Goal: Check status: Check status

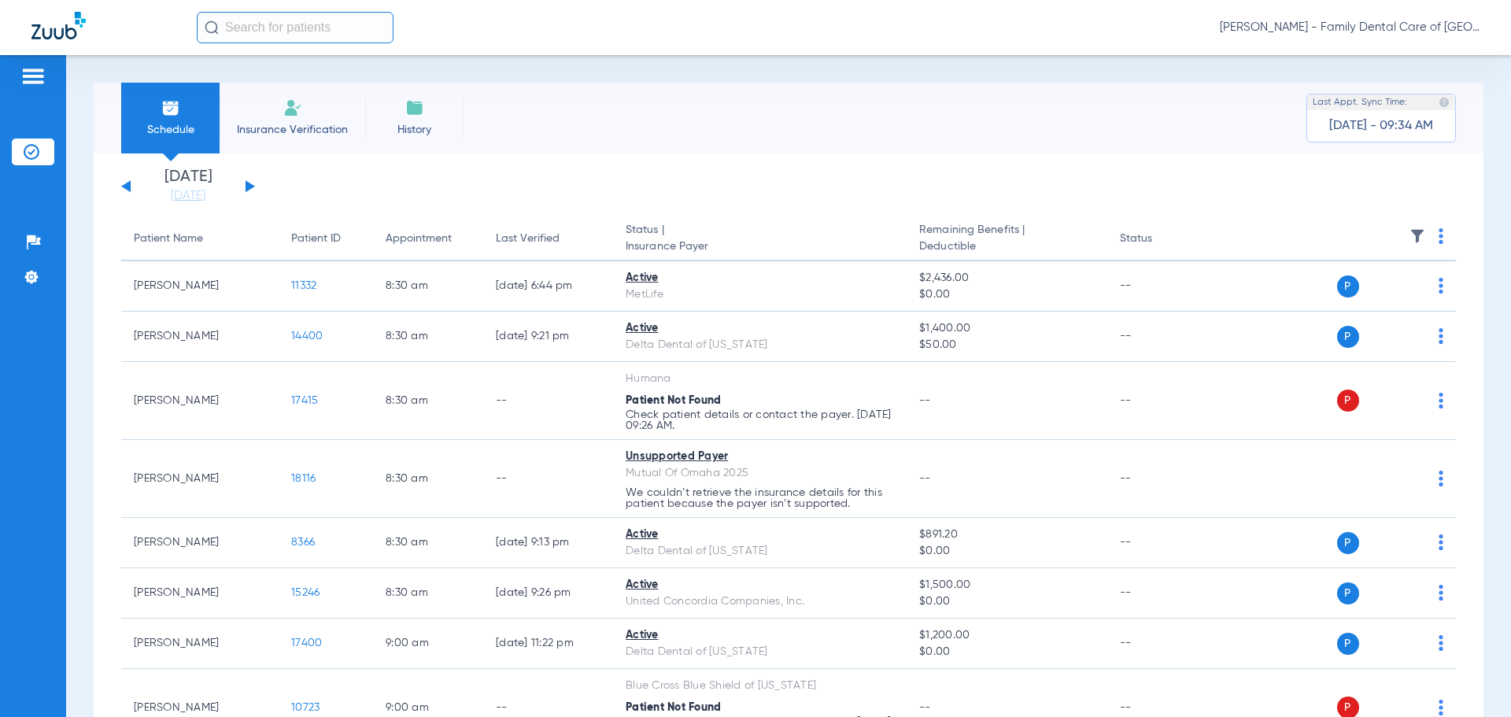
click at [243, 181] on div "[DATE] [DATE] [DATE] [DATE] [DATE] [DATE] [DATE] [DATE] [DATE] [DATE] [DATE] [D…" at bounding box center [188, 186] width 134 height 35
click at [246, 181] on button at bounding box center [249, 186] width 9 height 12
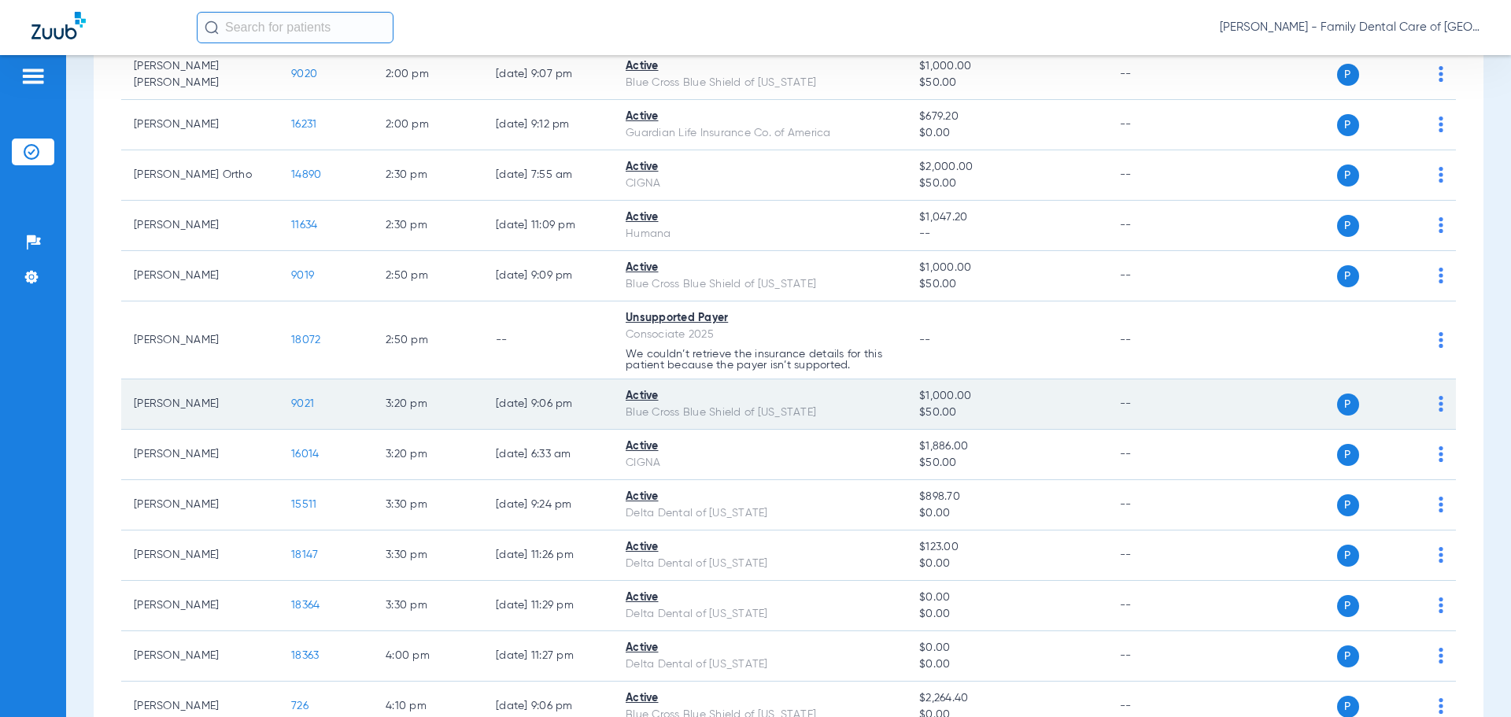
scroll to position [1495, 0]
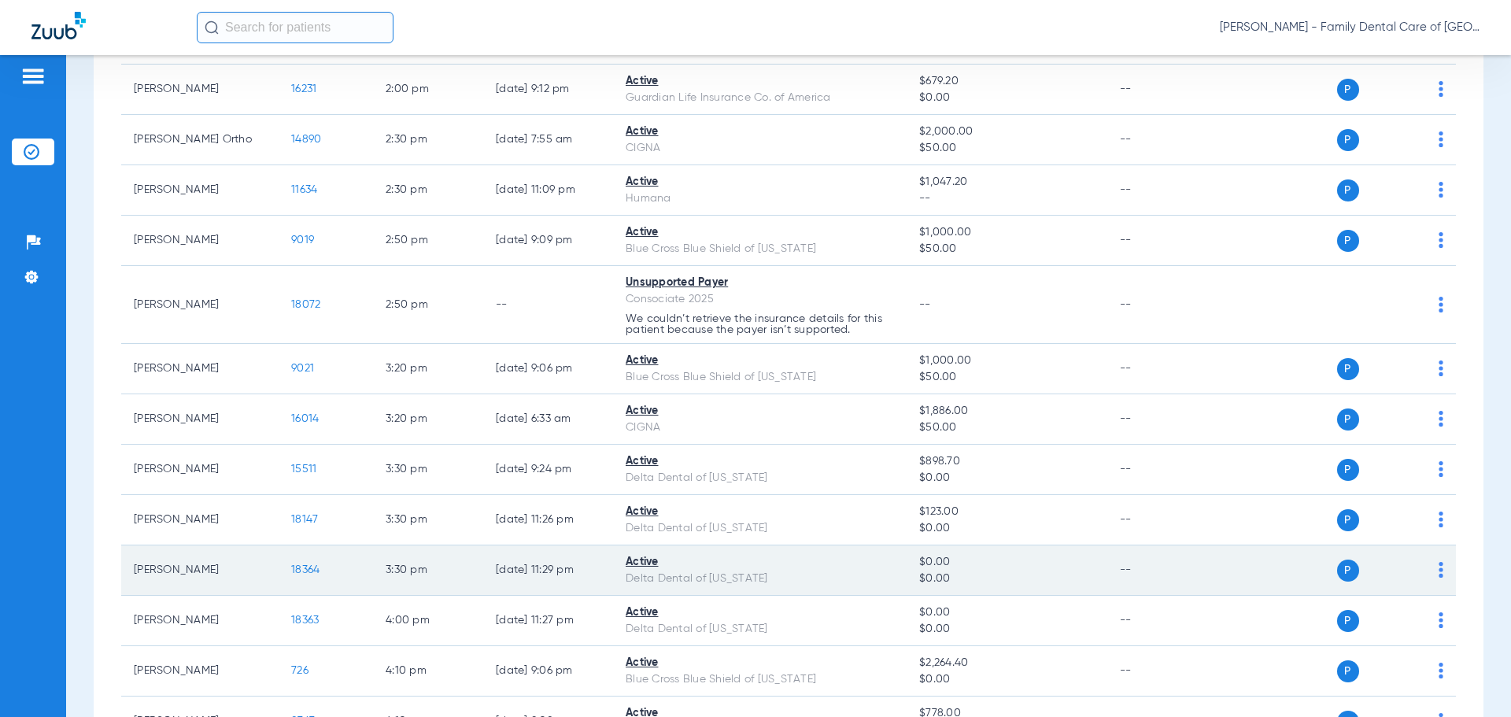
click at [297, 566] on span "18364" at bounding box center [305, 569] width 28 height 11
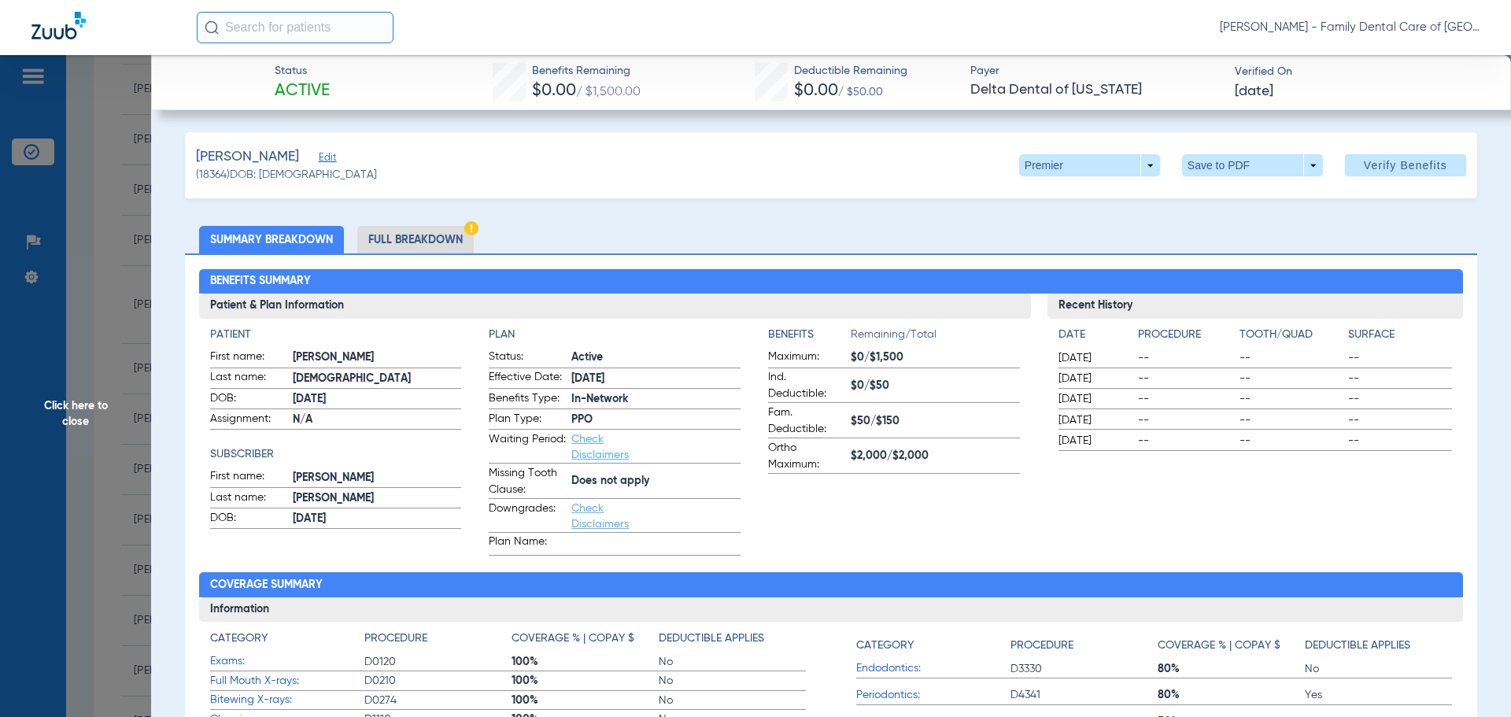
click at [66, 385] on span "Click here to close" at bounding box center [75, 413] width 151 height 717
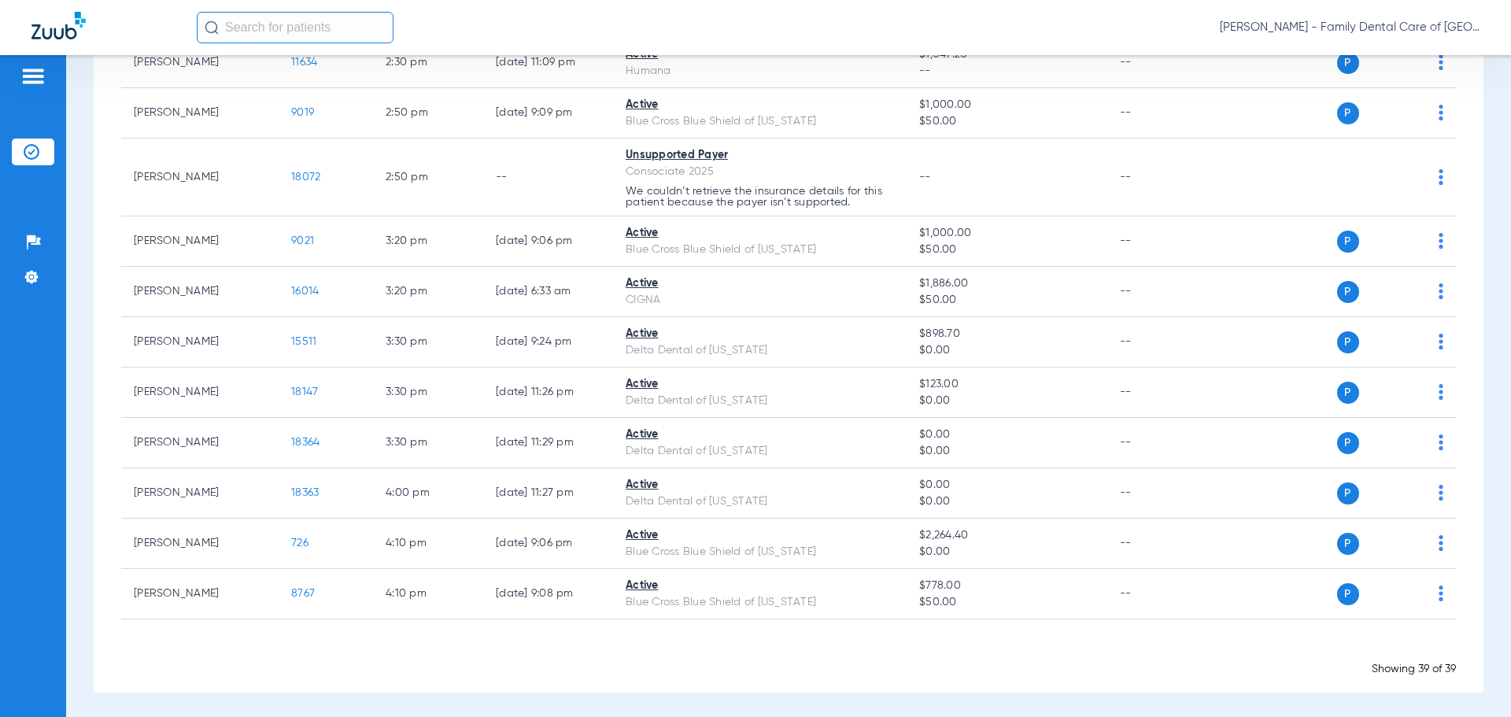
scroll to position [1625, 0]
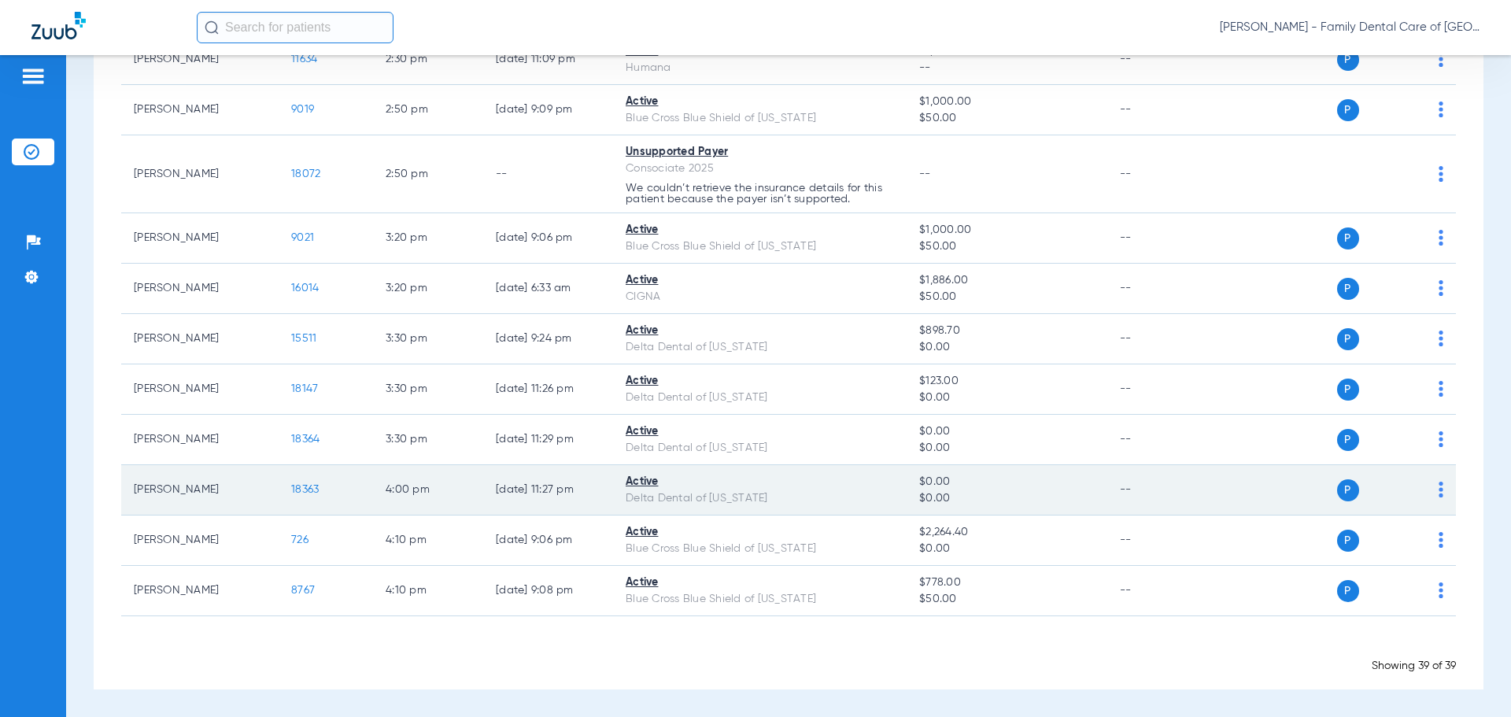
click at [301, 487] on span "18363" at bounding box center [305, 489] width 28 height 11
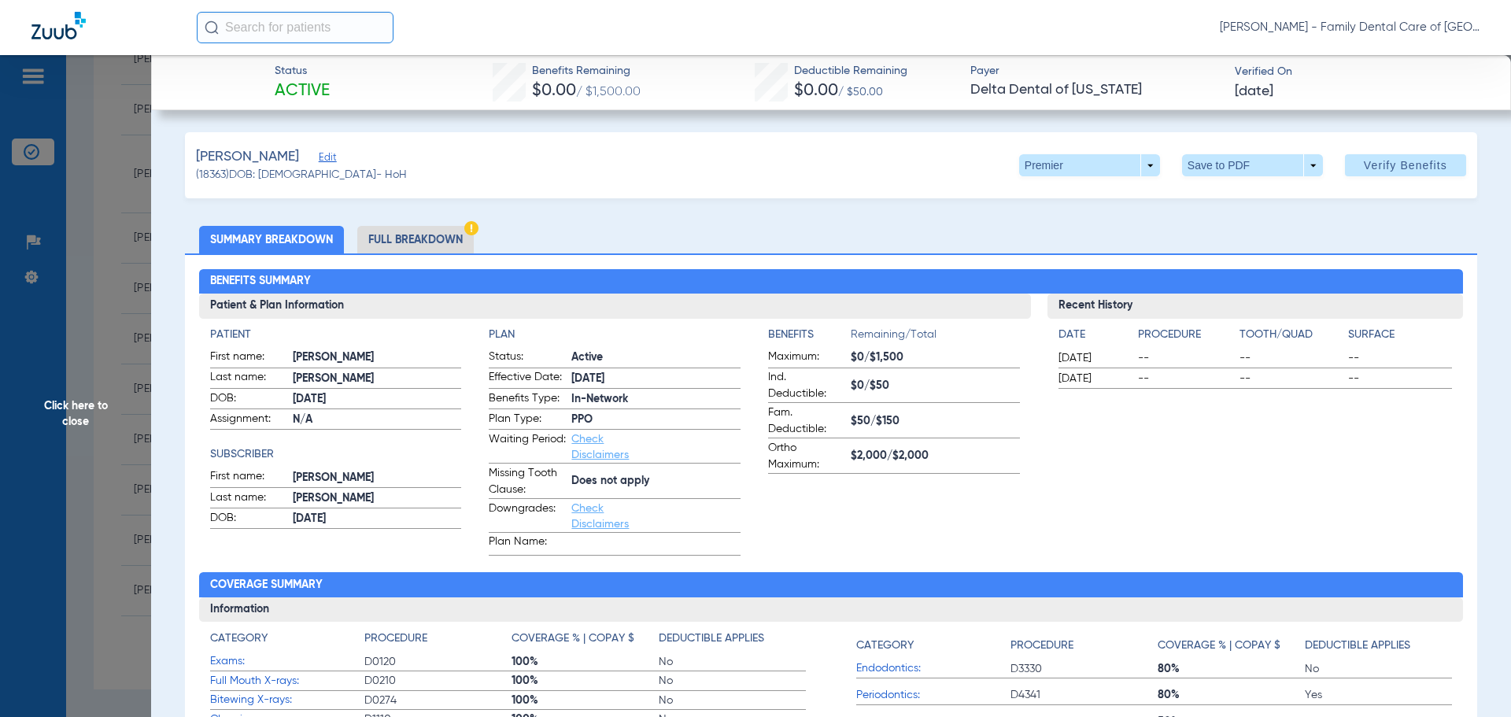
click at [90, 346] on span "Click here to close" at bounding box center [75, 413] width 151 height 717
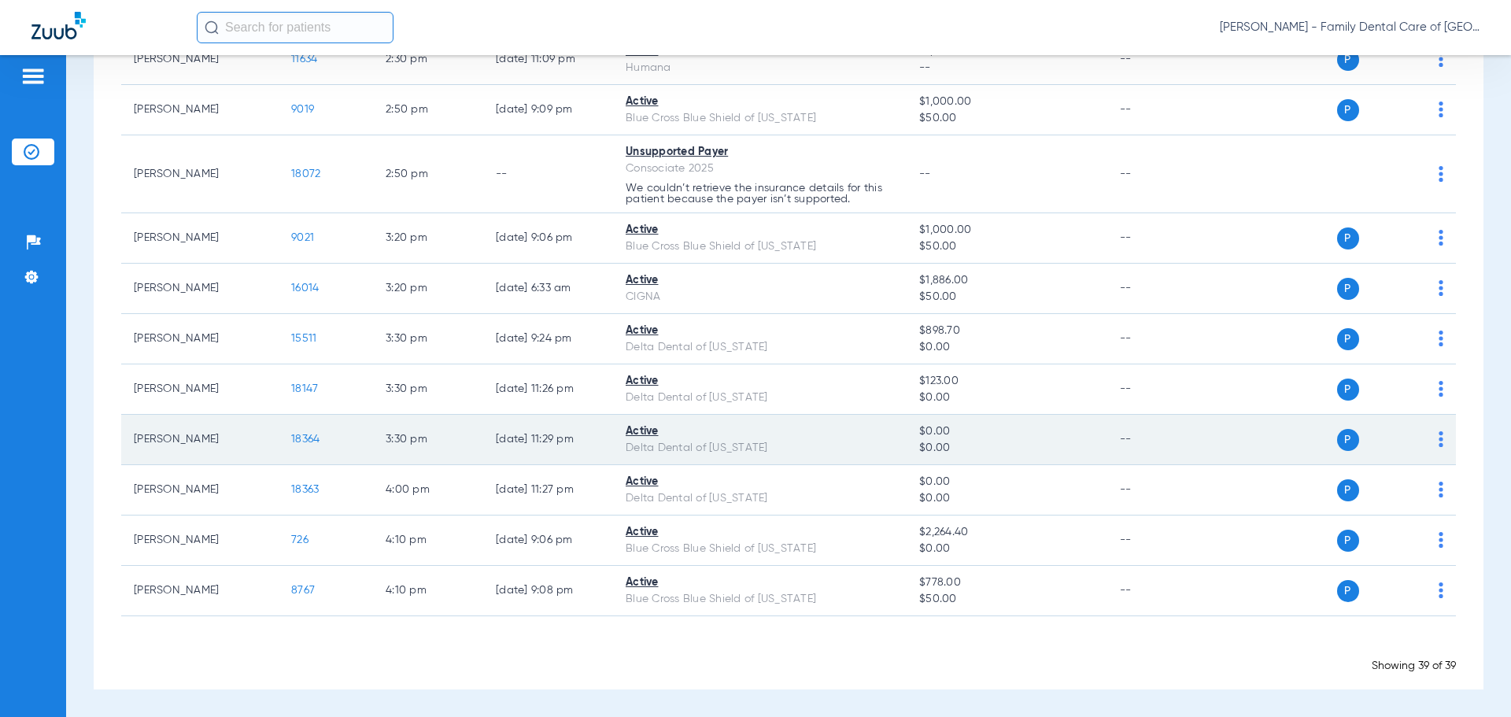
click at [311, 439] on span "18364" at bounding box center [305, 439] width 28 height 11
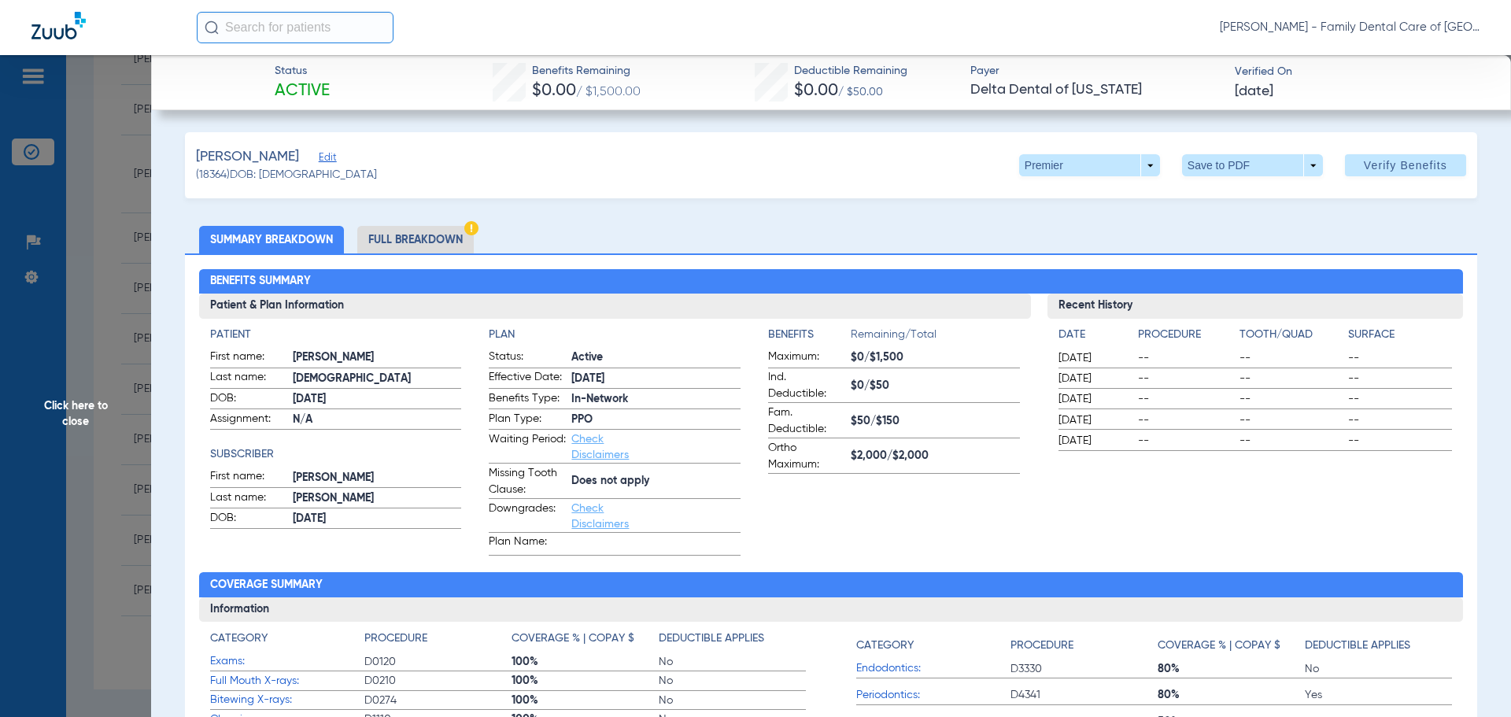
click at [74, 381] on span "Click here to close" at bounding box center [75, 413] width 151 height 717
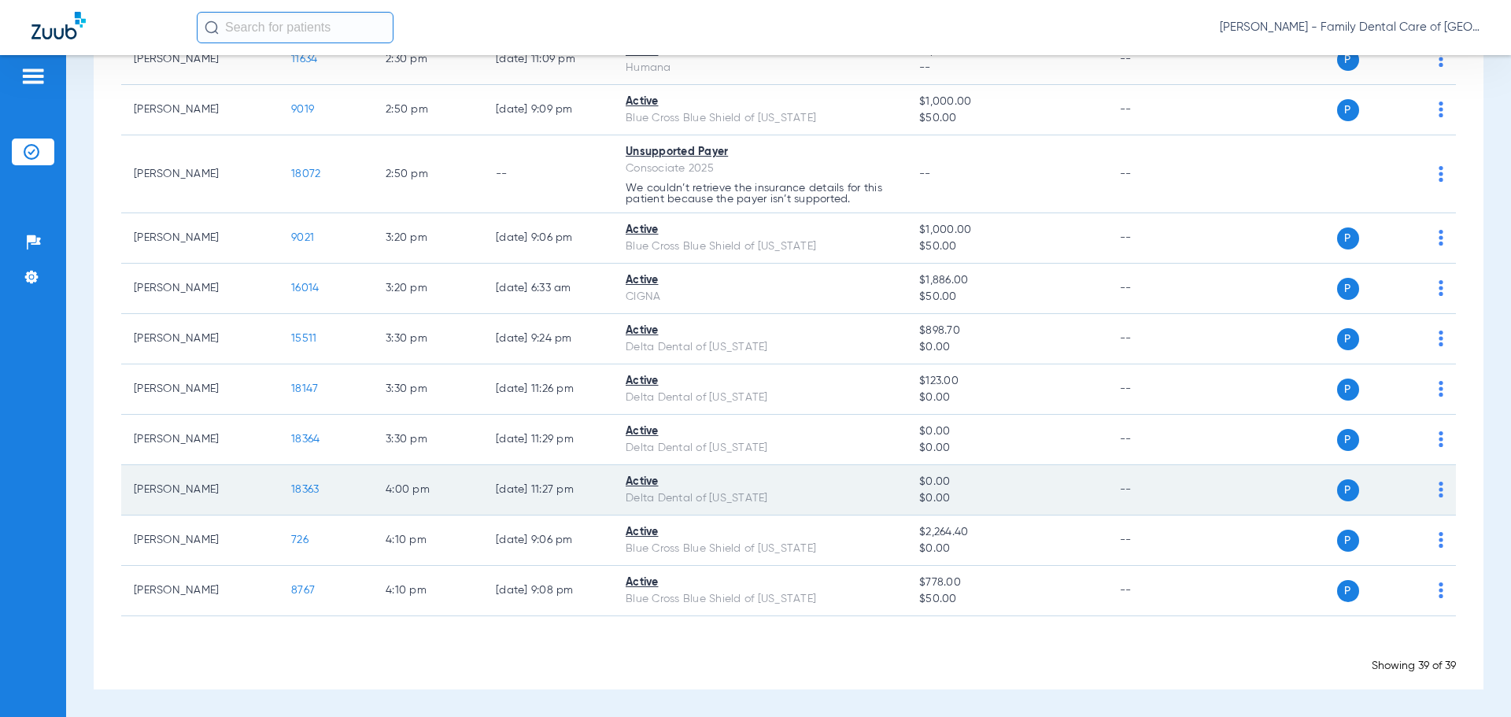
click at [305, 496] on td "18363" at bounding box center [326, 490] width 94 height 50
click at [309, 490] on span "18363" at bounding box center [305, 489] width 28 height 11
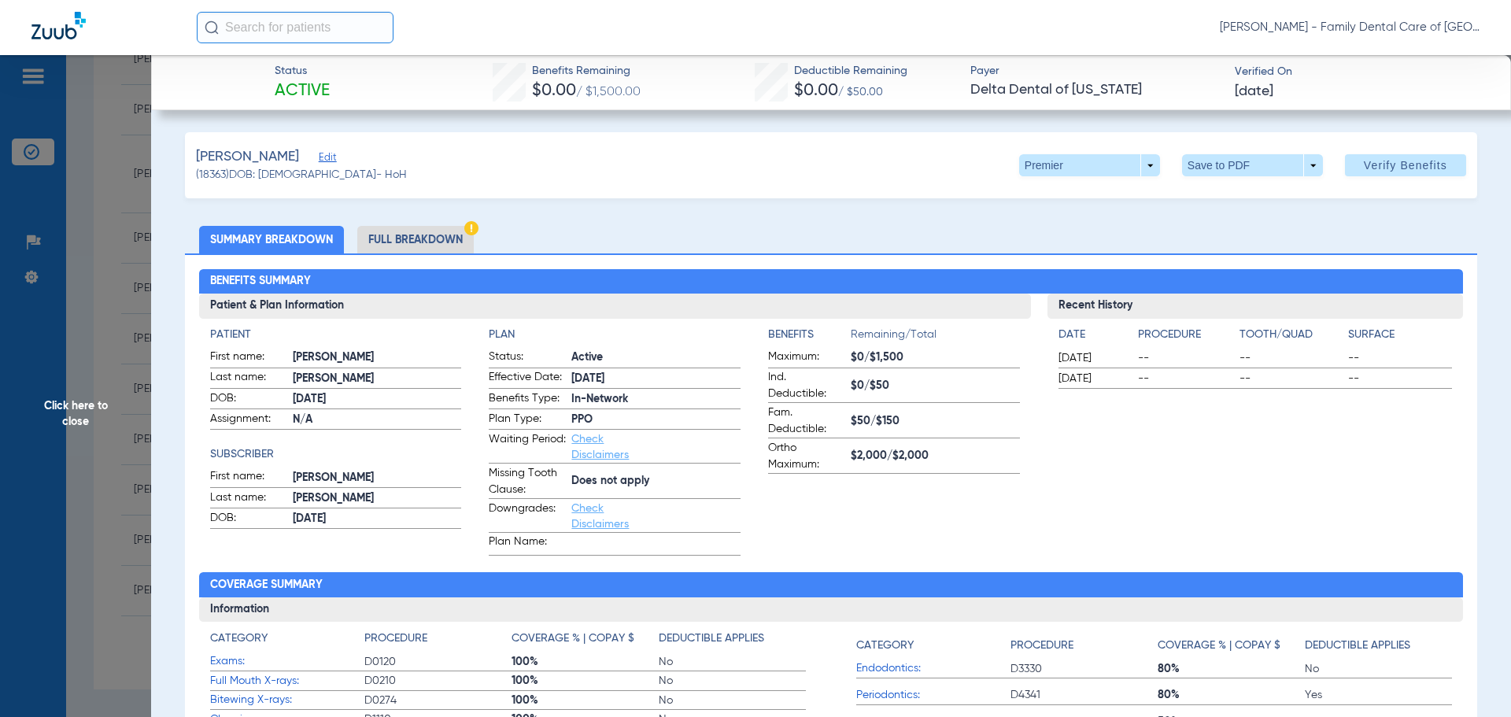
click at [91, 400] on span "Click here to close" at bounding box center [75, 413] width 151 height 717
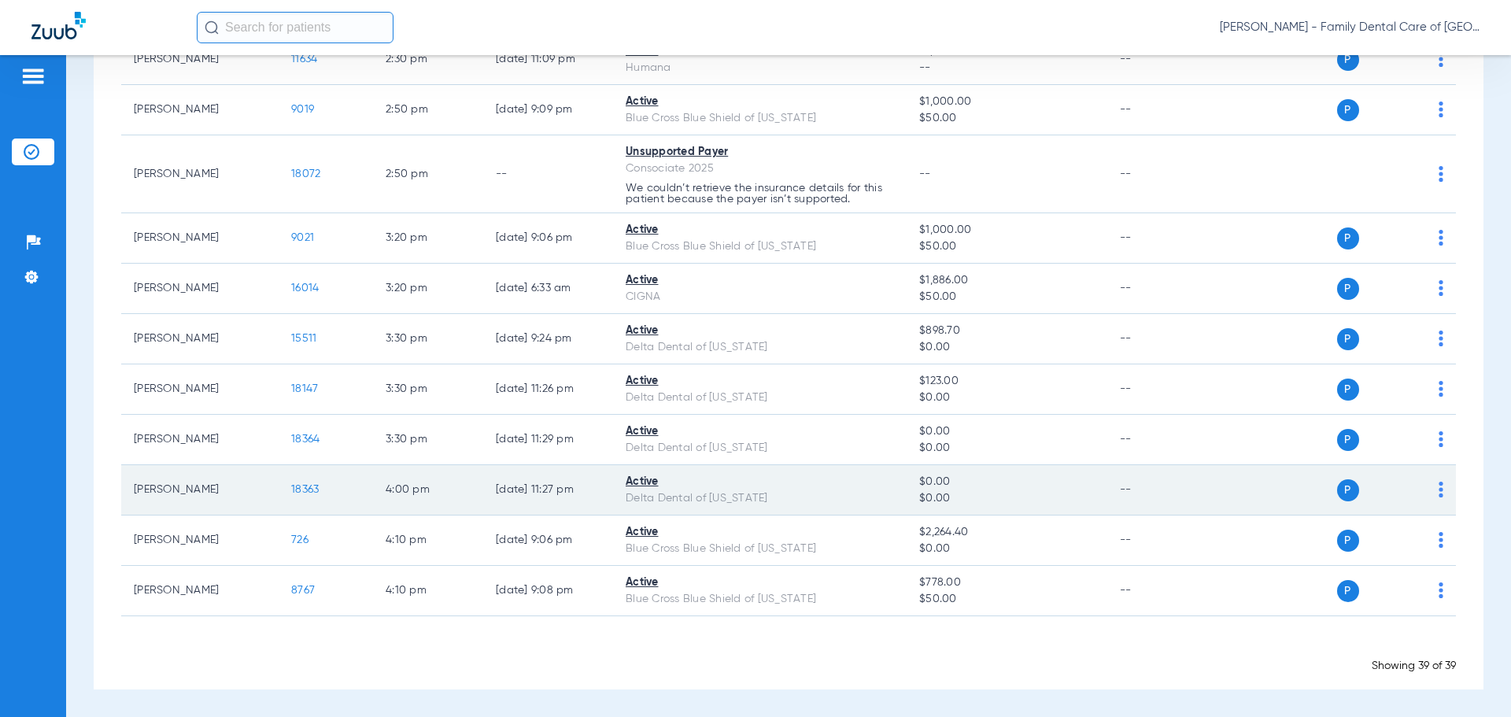
click at [308, 482] on td "18363" at bounding box center [326, 490] width 94 height 50
click at [308, 486] on span "18363" at bounding box center [305, 489] width 28 height 11
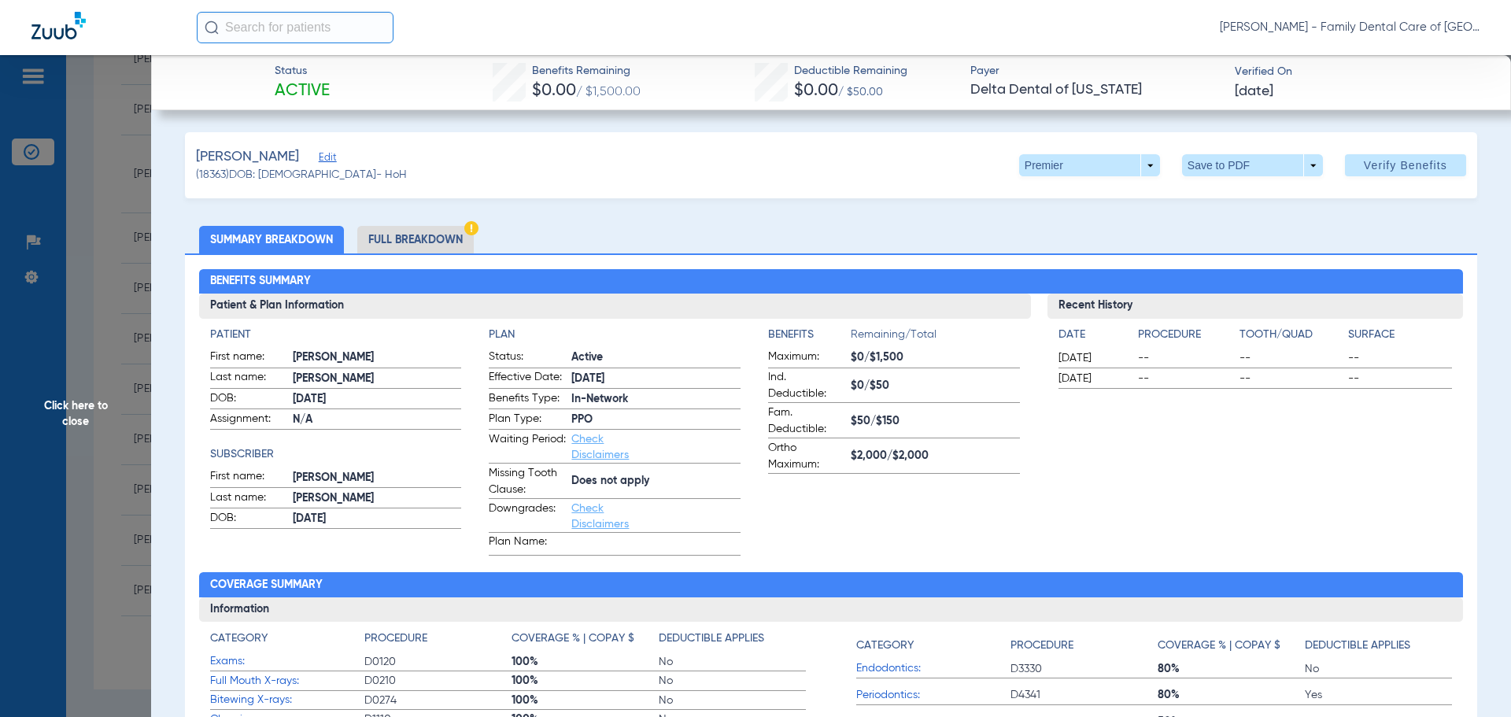
drag, startPoint x: 93, startPoint y: 361, endPoint x: 208, endPoint y: 343, distance: 117.1
click at [94, 360] on span "Click here to close" at bounding box center [75, 413] width 151 height 717
